Goal: Find specific page/section: Find specific page/section

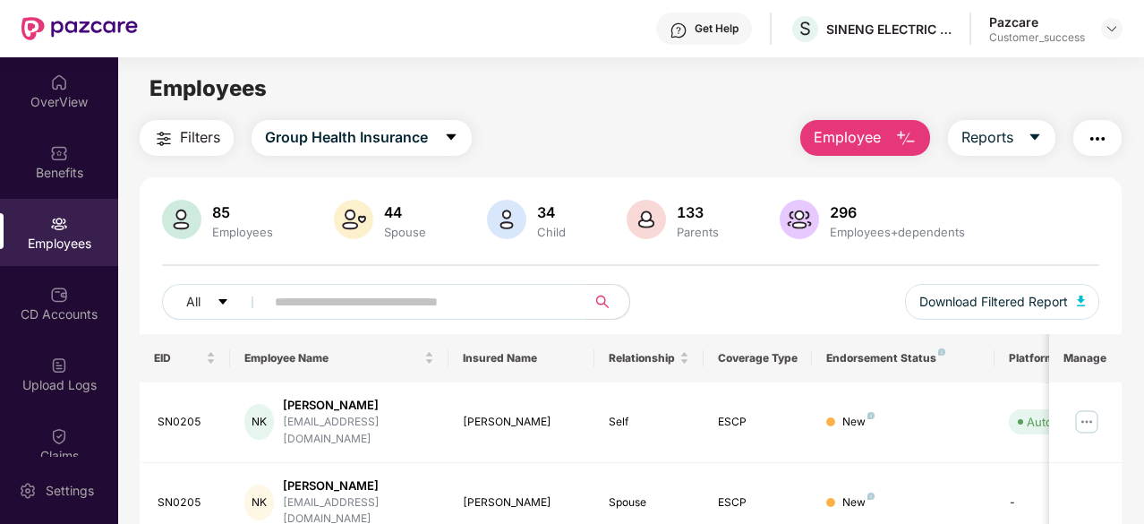
scroll to position [459, 0]
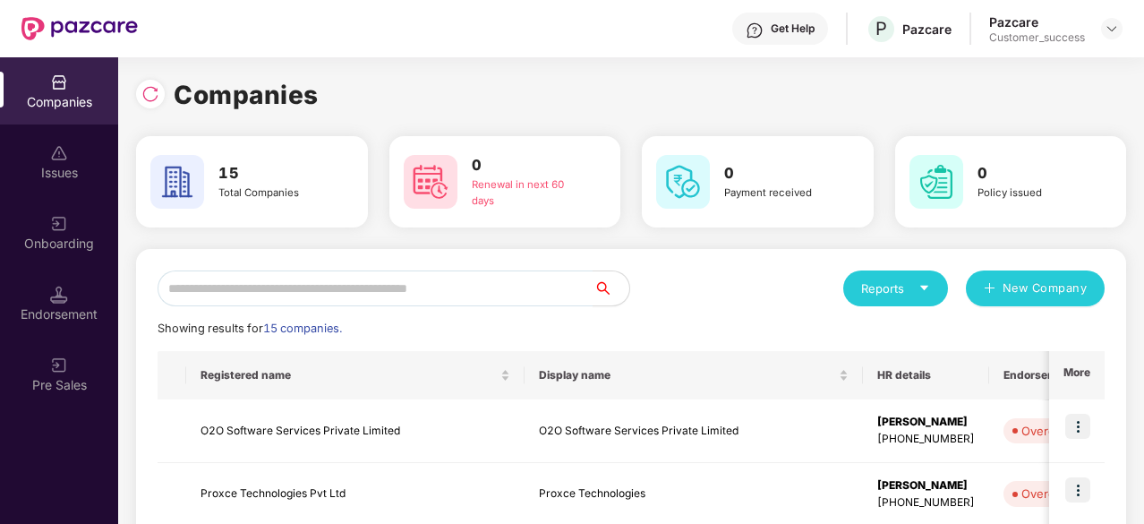
scroll to position [0, 2]
click at [304, 300] on input "text" at bounding box center [376, 288] width 436 height 36
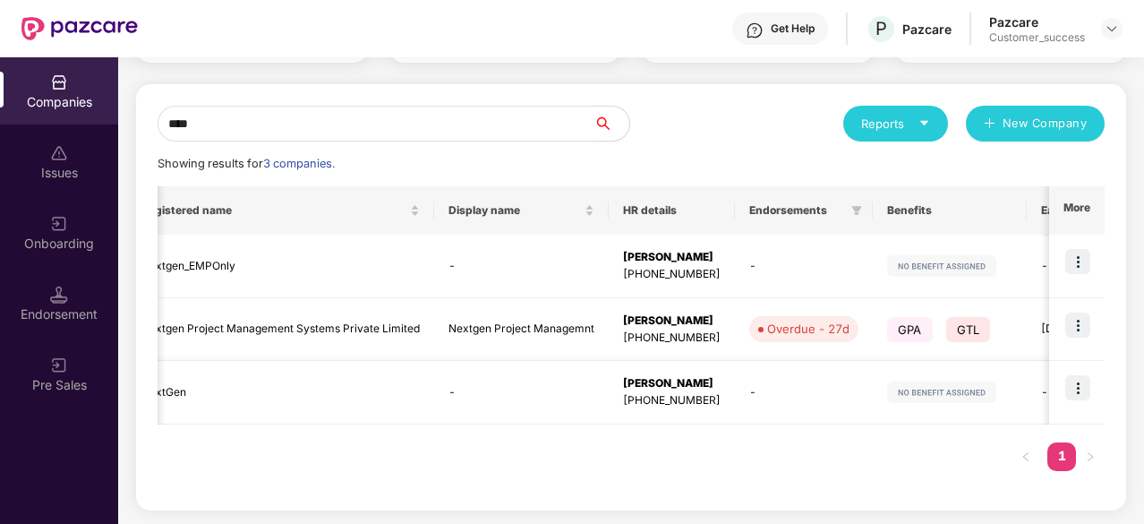
scroll to position [0, 0]
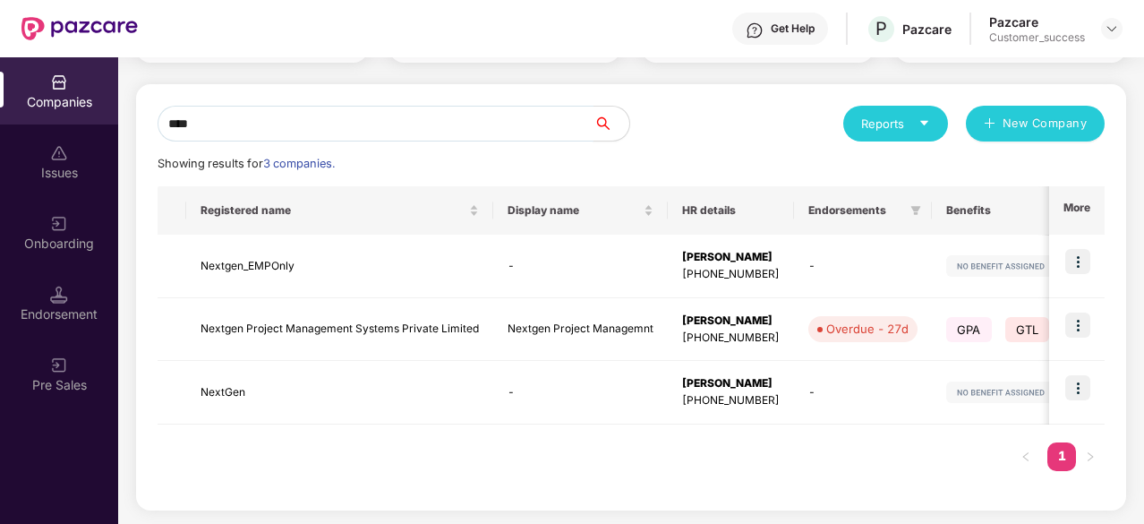
type input "****"
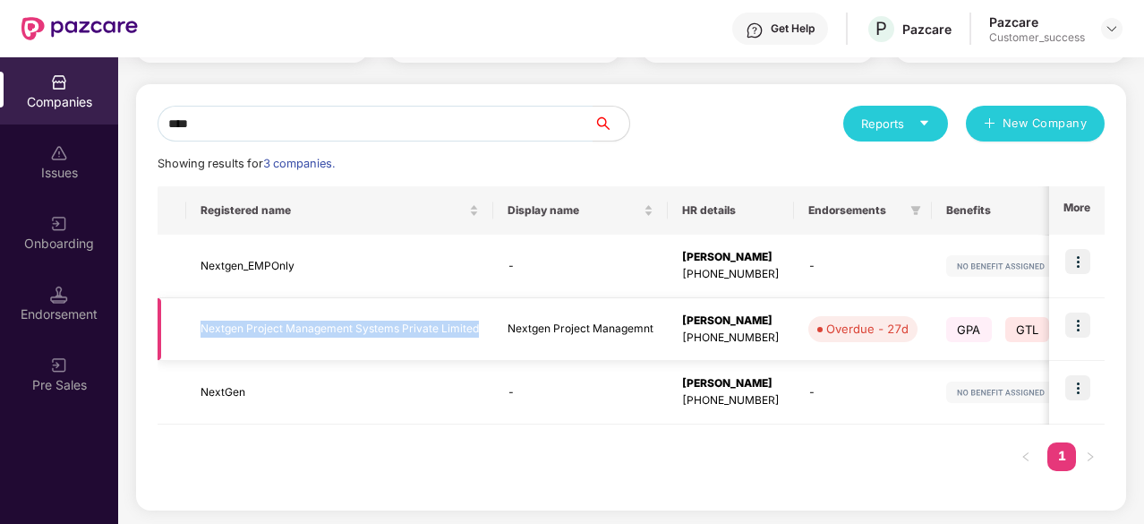
drag, startPoint x: 475, startPoint y: 326, endPoint x: 197, endPoint y: 334, distance: 277.7
click at [197, 334] on td "Nextgen Project Management Systems Private Limited" at bounding box center [339, 330] width 307 height 64
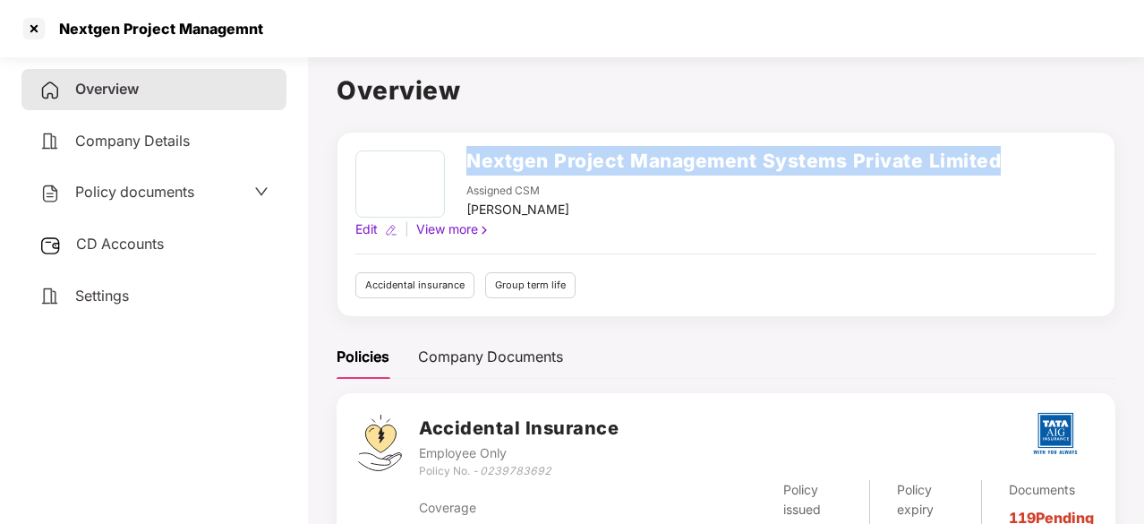
drag, startPoint x: 473, startPoint y: 164, endPoint x: 1028, endPoint y: 151, distance: 555.2
click at [1028, 151] on div "Nextgen Project Management Systems Private Limited Assigned CSM [PERSON_NAME] E…" at bounding box center [725, 194] width 741 height 89
copy h2 "Nextgen Project Management Systems Private Limited"
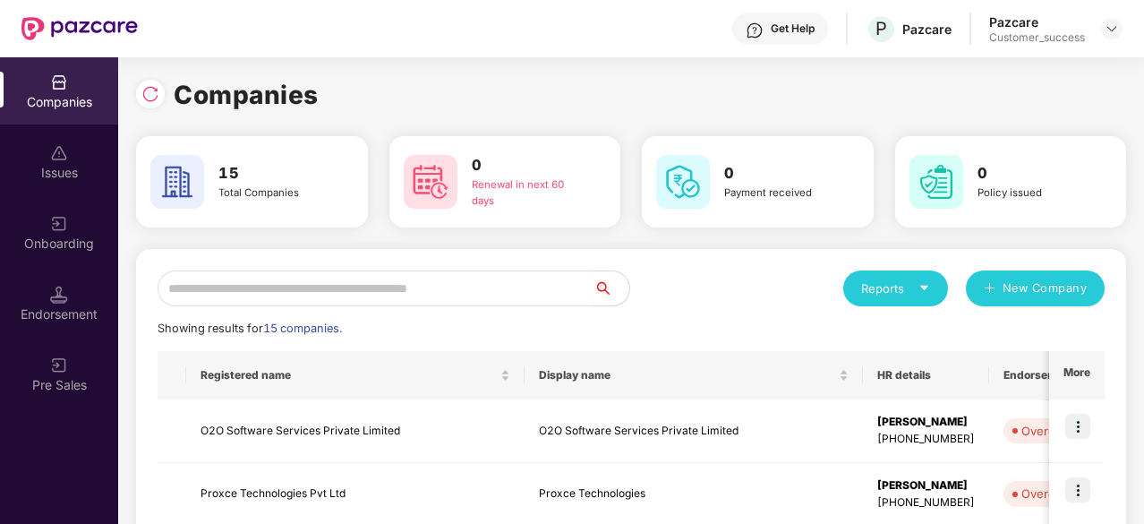
scroll to position [0, 2]
click at [452, 285] on input "text" at bounding box center [376, 288] width 436 height 36
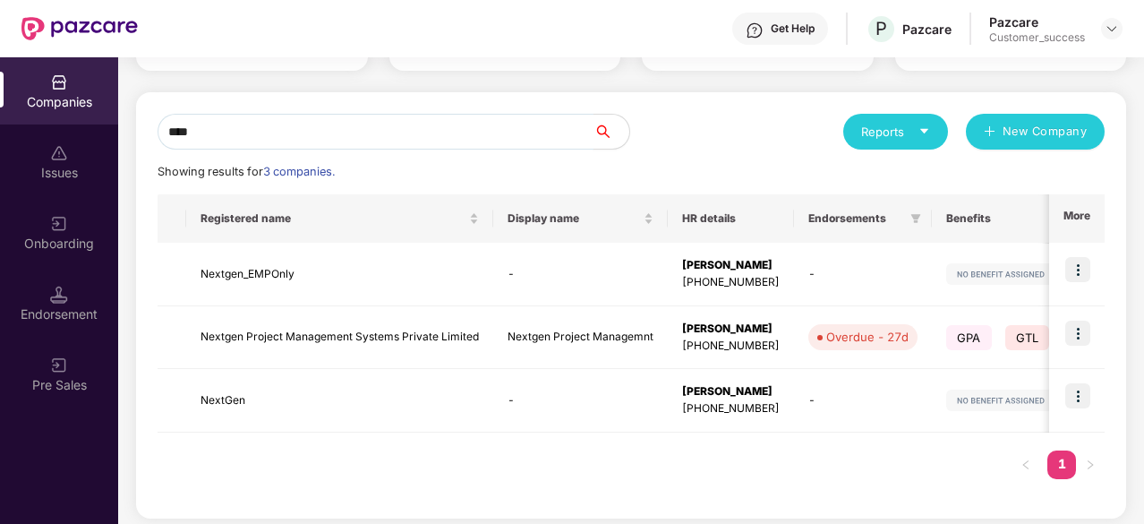
scroll to position [158, 0]
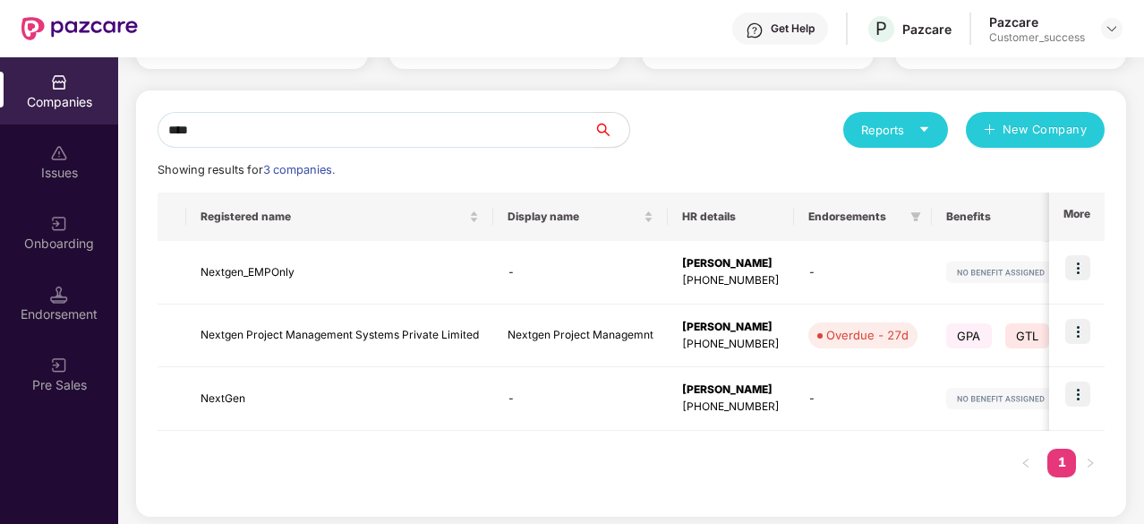
type input "****"
